Goal: Transaction & Acquisition: Register for event/course

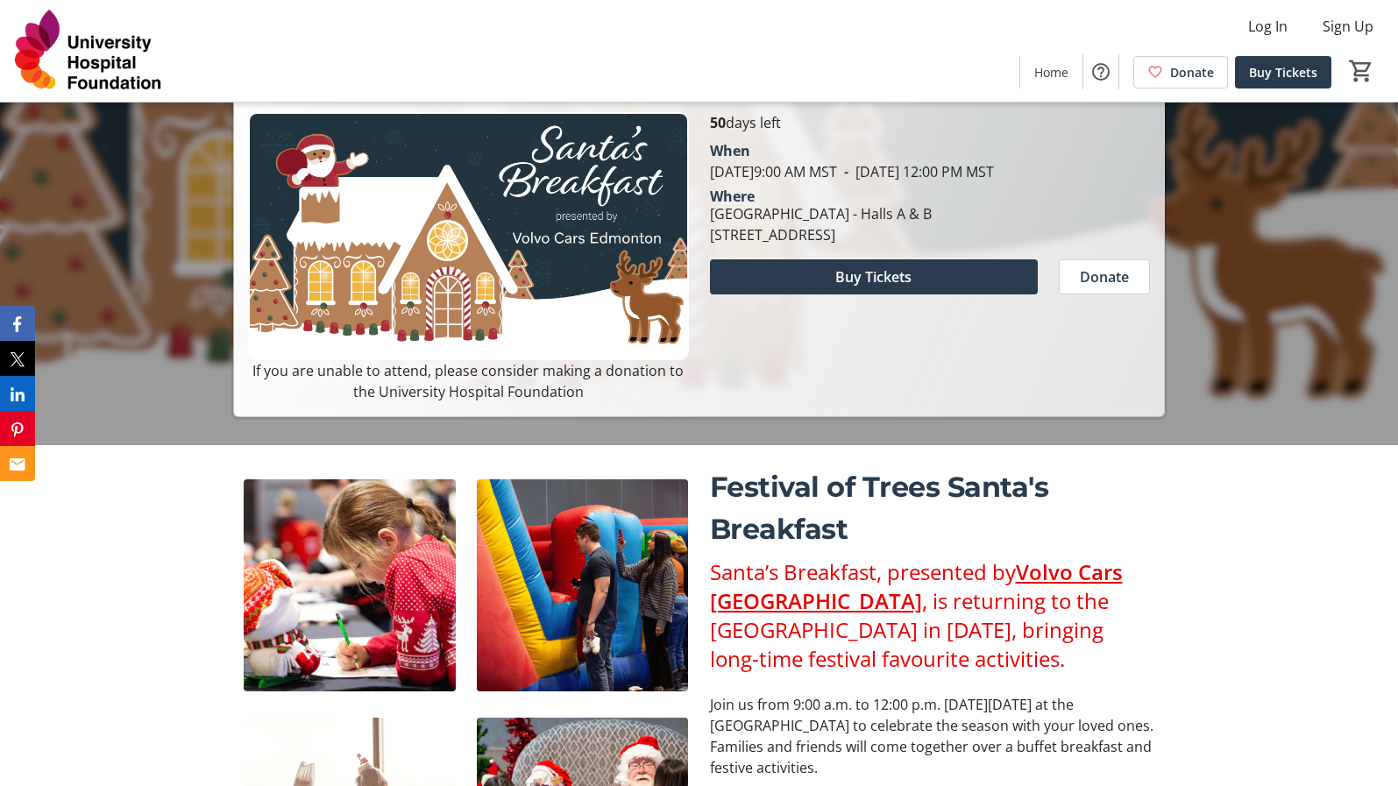
scroll to position [175, 0]
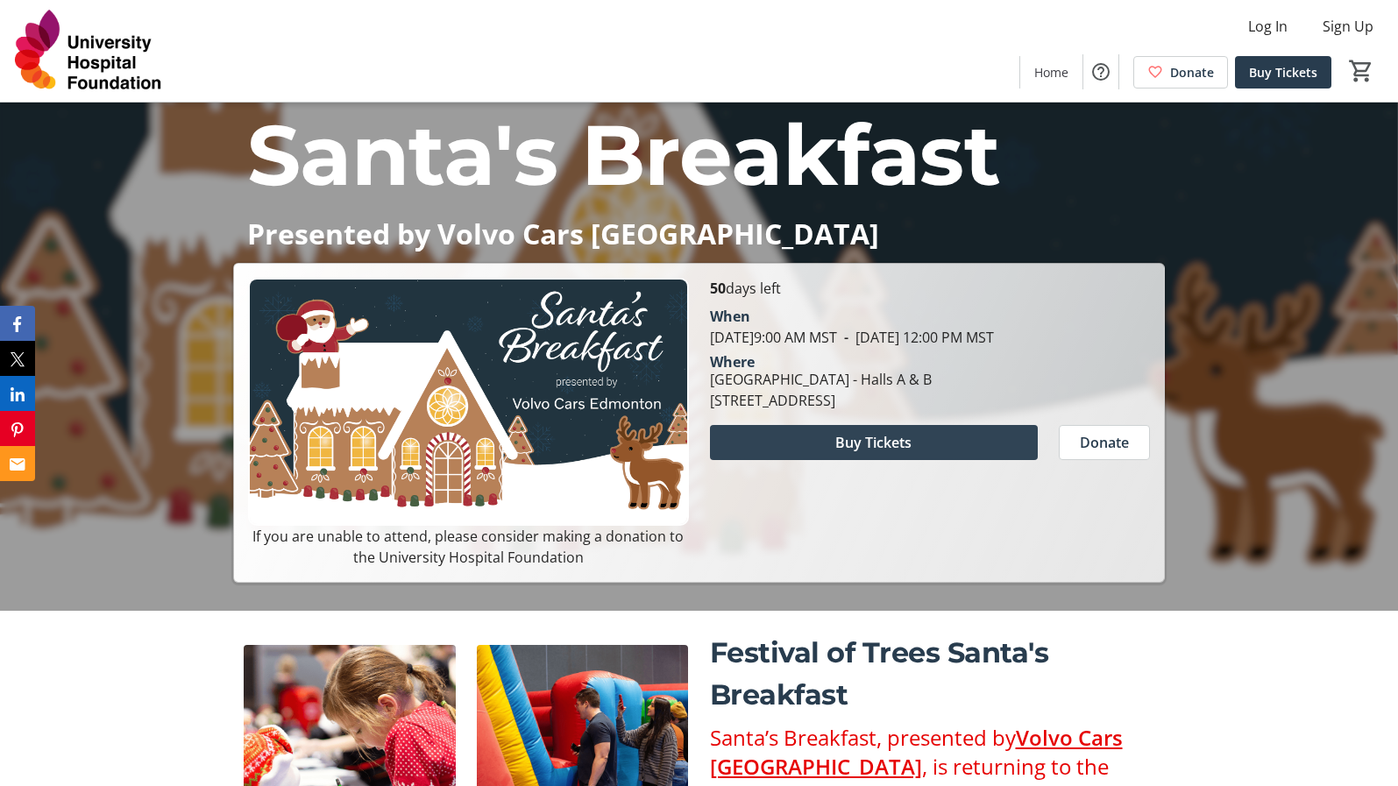
click at [890, 453] on span "Buy Tickets" at bounding box center [873, 442] width 76 height 21
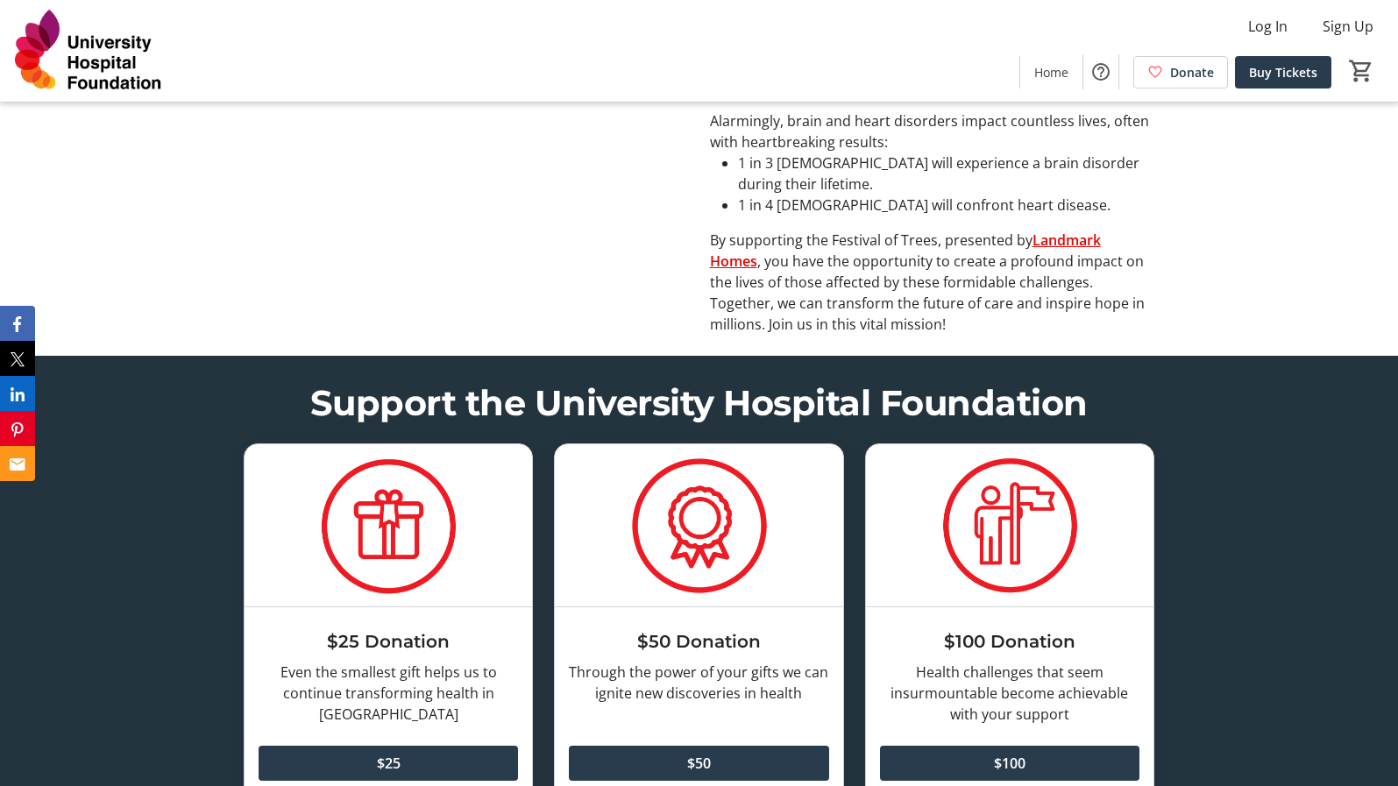
scroll to position [3330, 0]
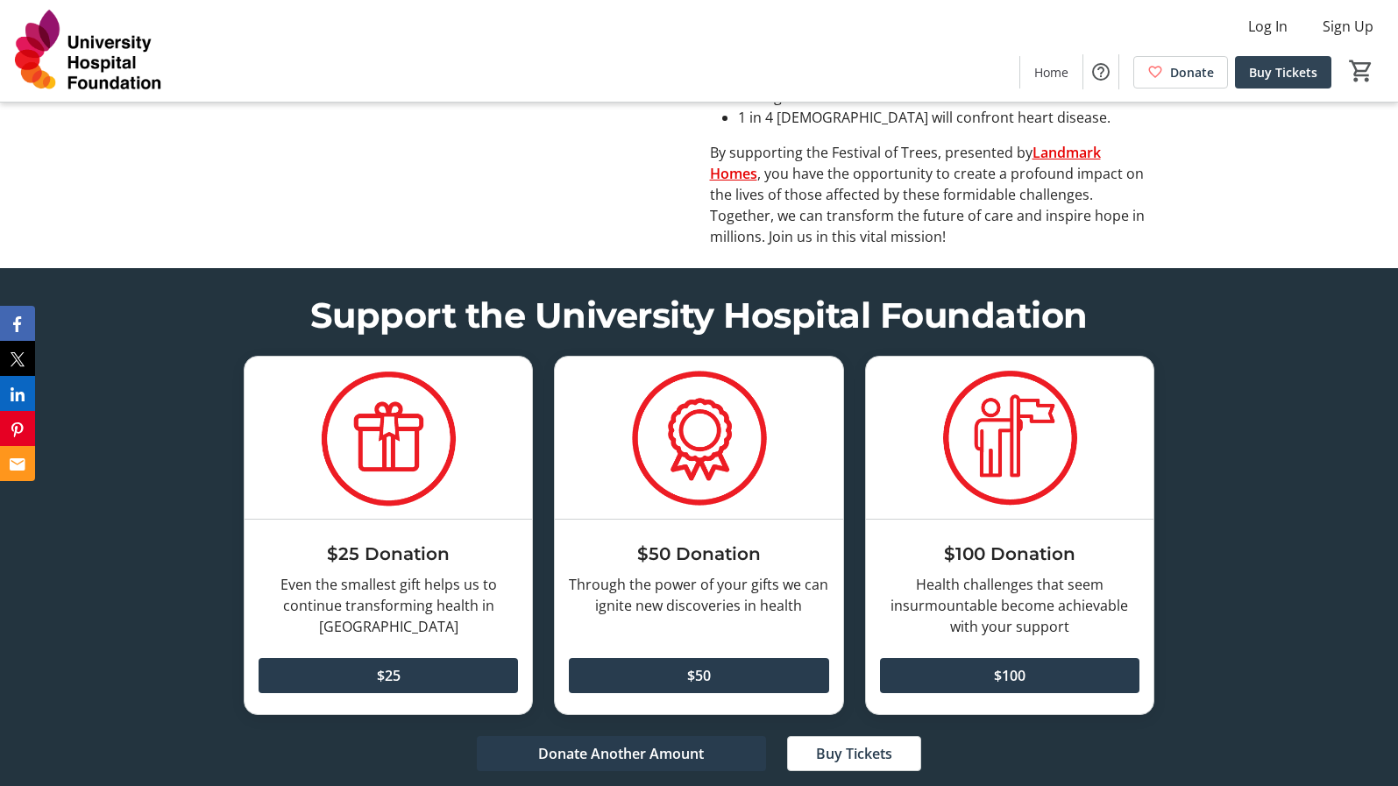
click at [1282, 67] on span "Buy Tickets" at bounding box center [1283, 72] width 68 height 18
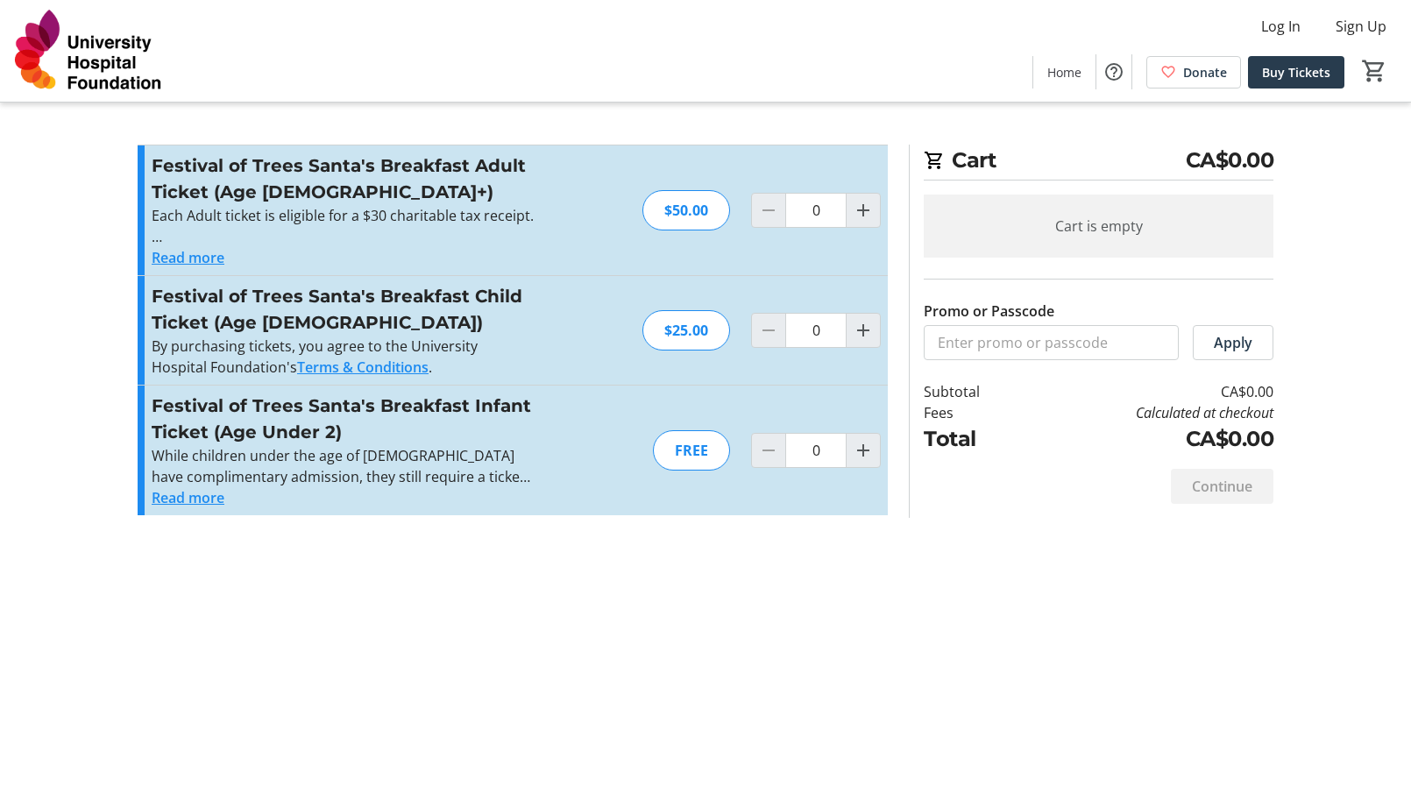
click at [154, 265] on button "Read more" at bounding box center [188, 257] width 73 height 21
